Goal: Book appointment/travel/reservation

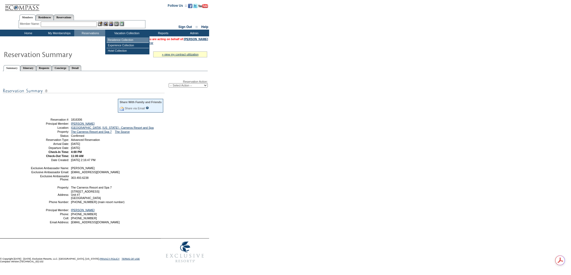
click at [125, 39] on td "Residence Collection" at bounding box center [128, 39] width 42 height 5
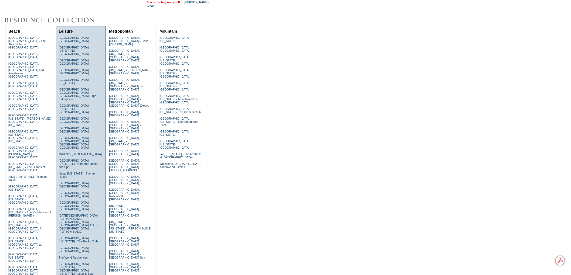
scroll to position [90, 0]
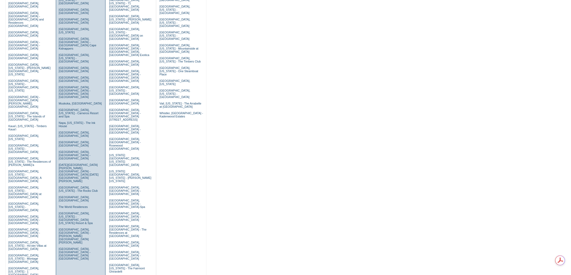
click at [74, 146] on td "[GEOGRAPHIC_DATA], [GEOGRAPHIC_DATA] [GEOGRAPHIC_DATA], [US_STATE] - [GEOGRAPHI…" at bounding box center [80, 124] width 47 height 281
click at [72, 186] on link "[GEOGRAPHIC_DATA], [US_STATE] - The Rocks Club" at bounding box center [78, 189] width 39 height 6
